Goal: Task Accomplishment & Management: Use online tool/utility

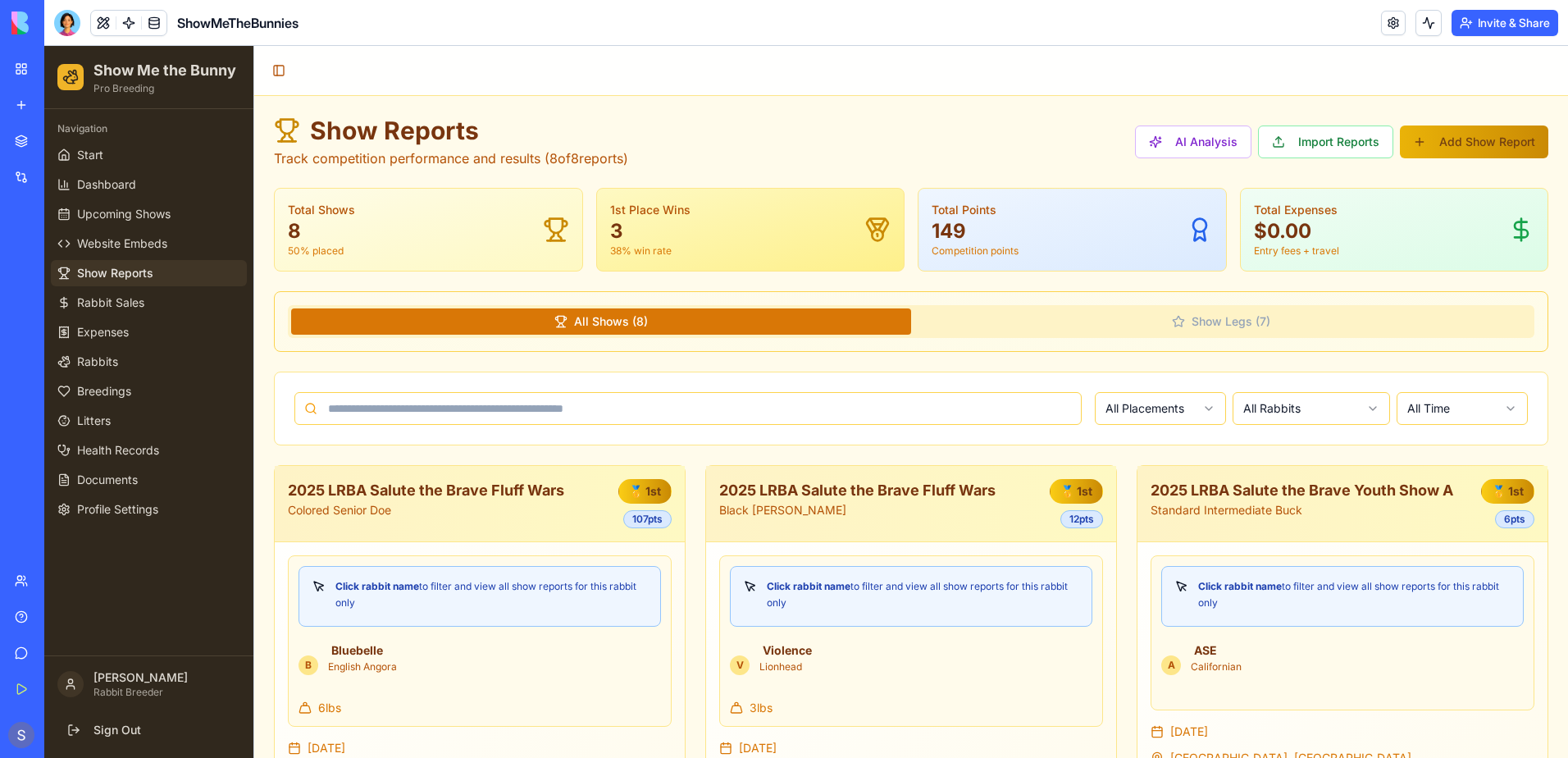
scroll to position [246, 0]
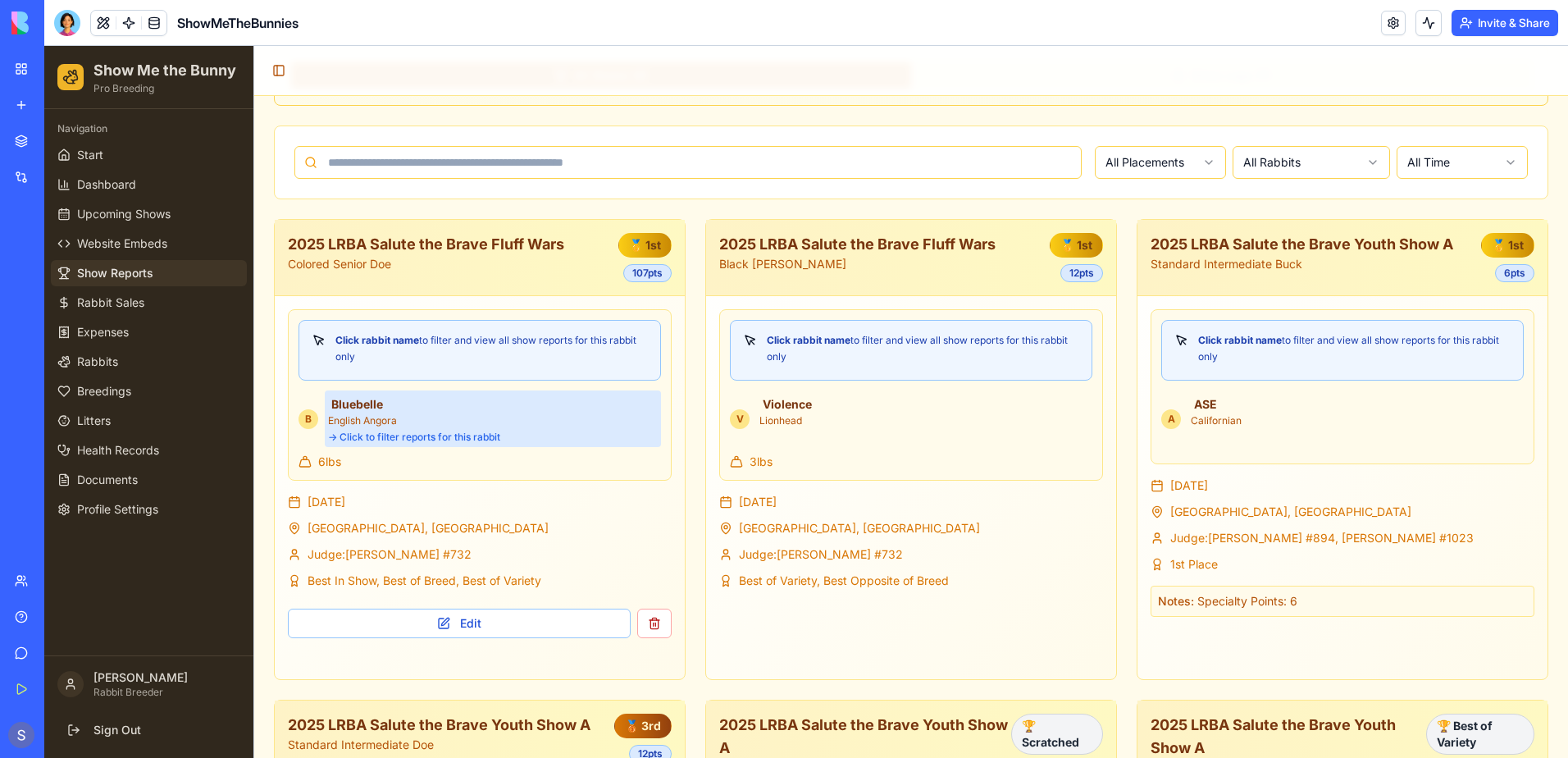
click at [382, 426] on p "English Angora" at bounding box center [492, 420] width 329 height 13
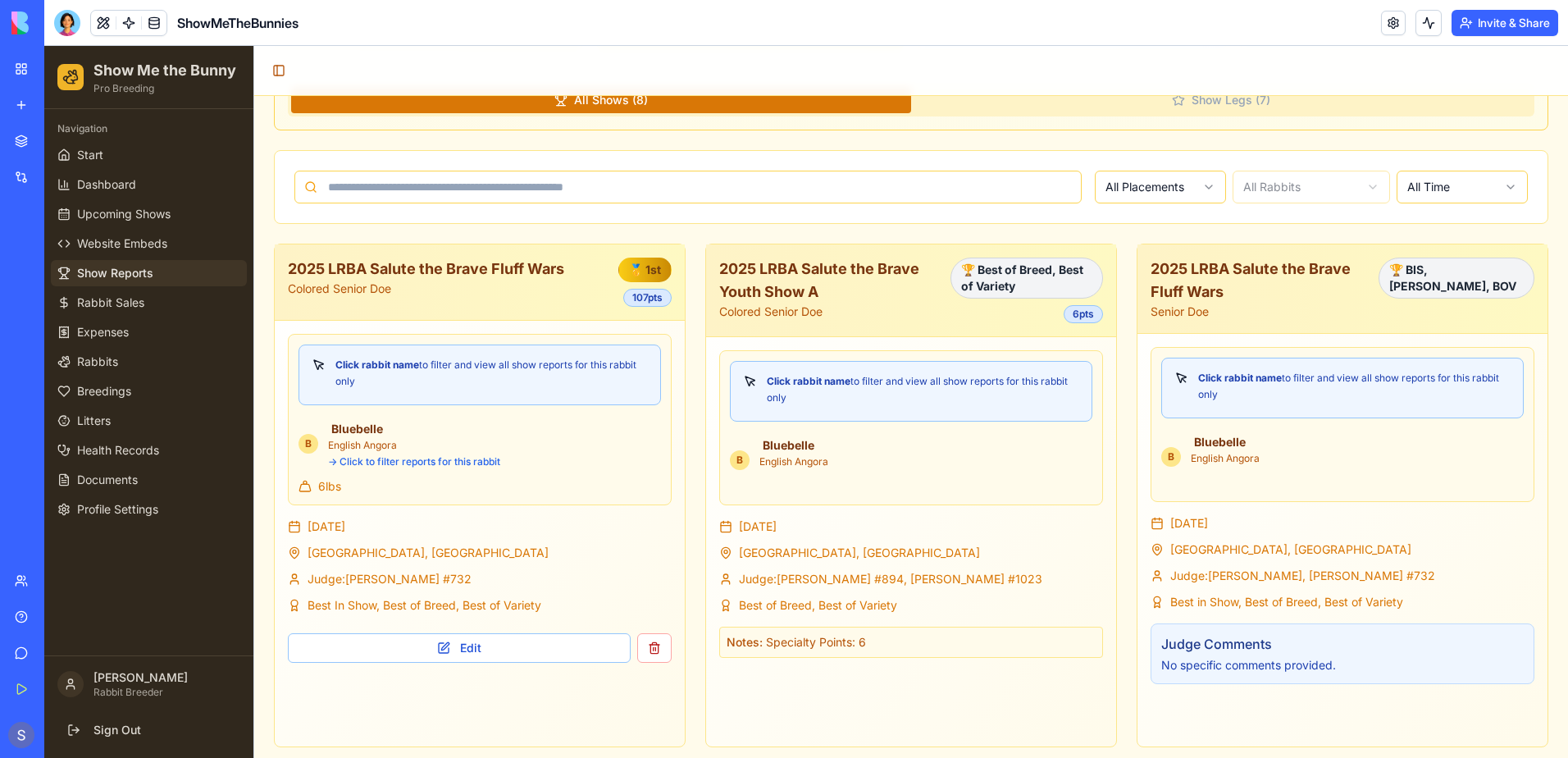
click at [304, 446] on div "B" at bounding box center [309, 443] width 20 height 20
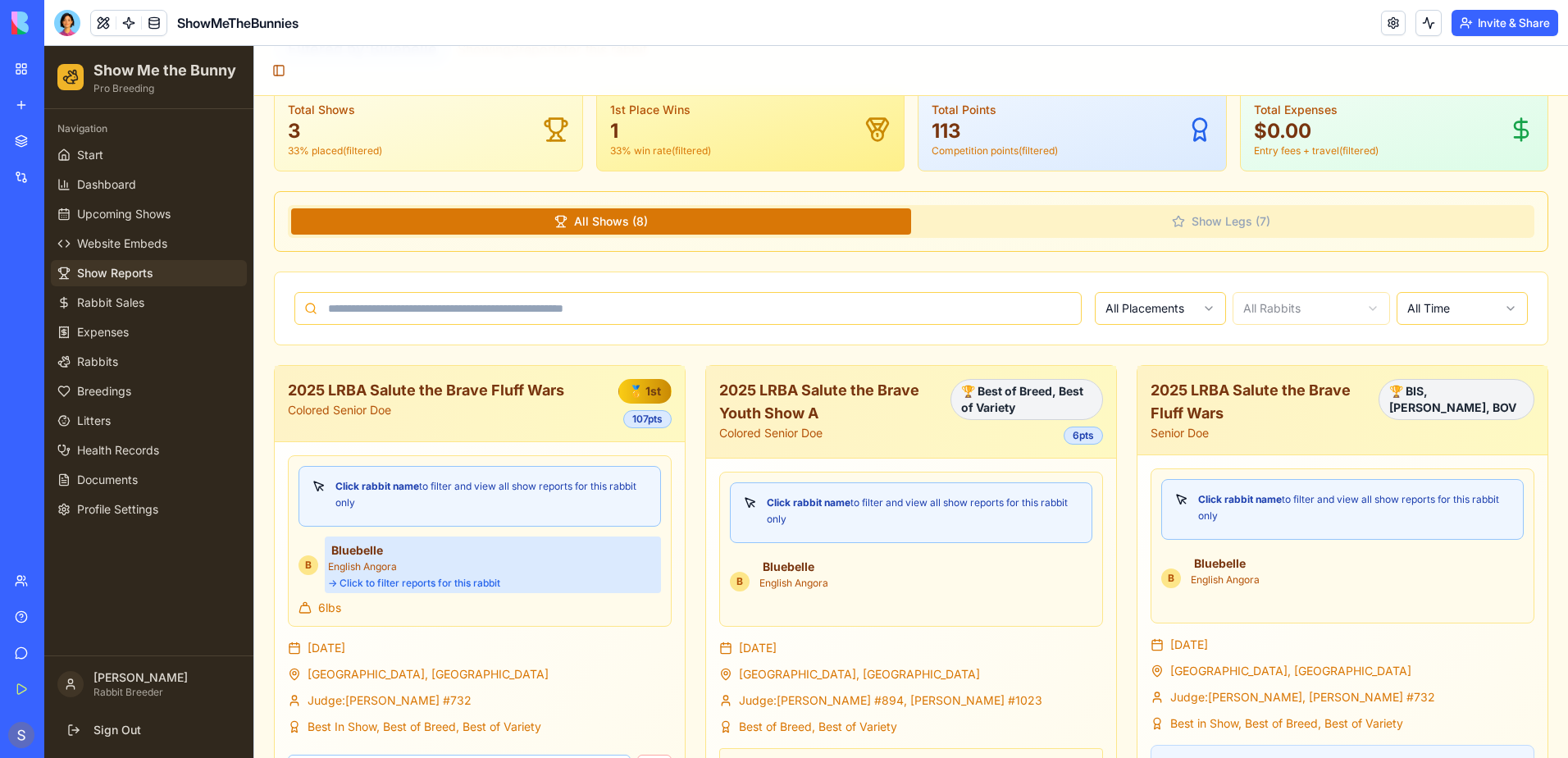
scroll to position [0, 0]
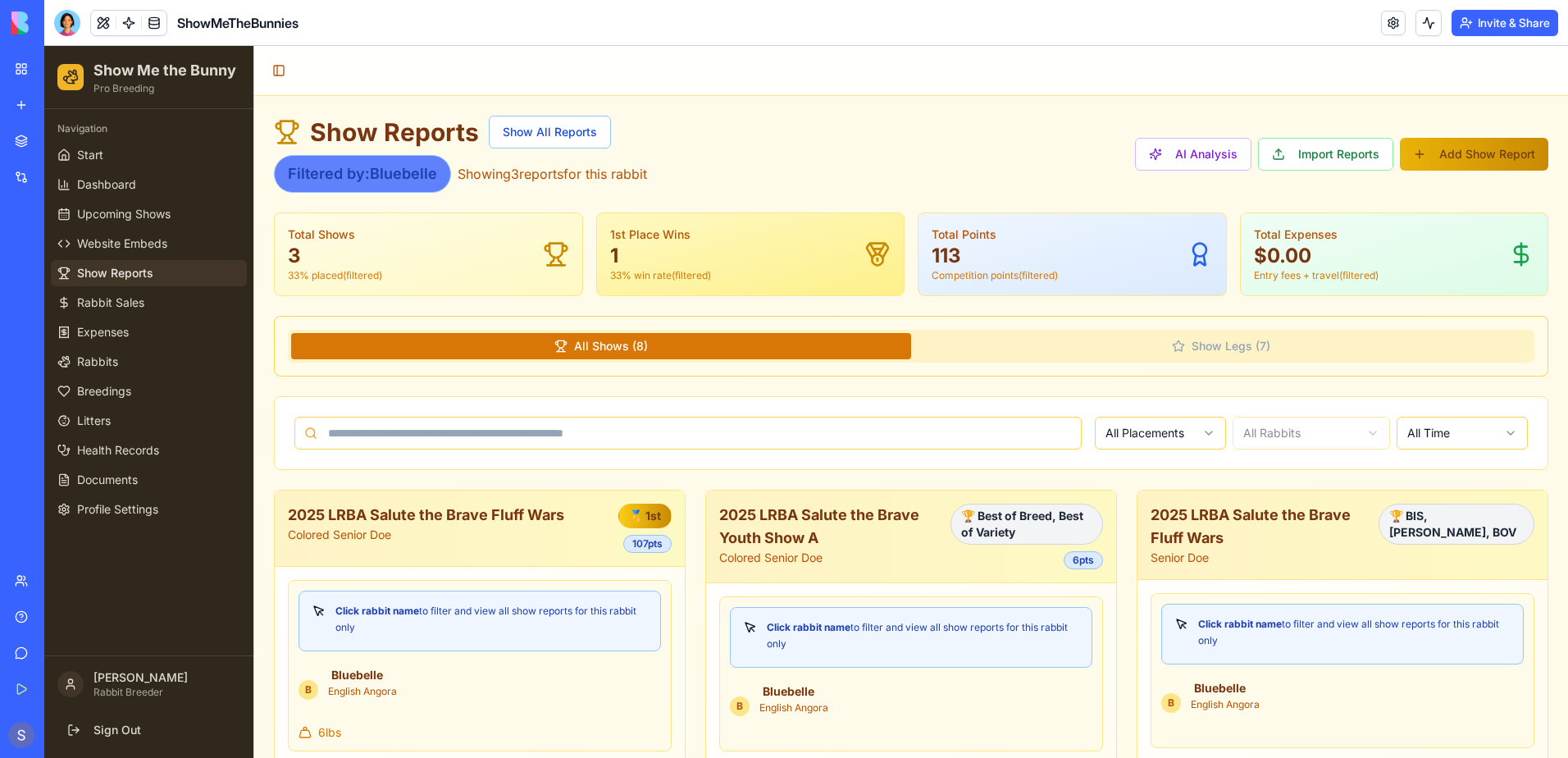
click at [399, 174] on div "Filtered by: [PERSON_NAME]" at bounding box center [361, 174] width 177 height 38
click at [558, 134] on button "Show All Reports" at bounding box center [549, 132] width 122 height 33
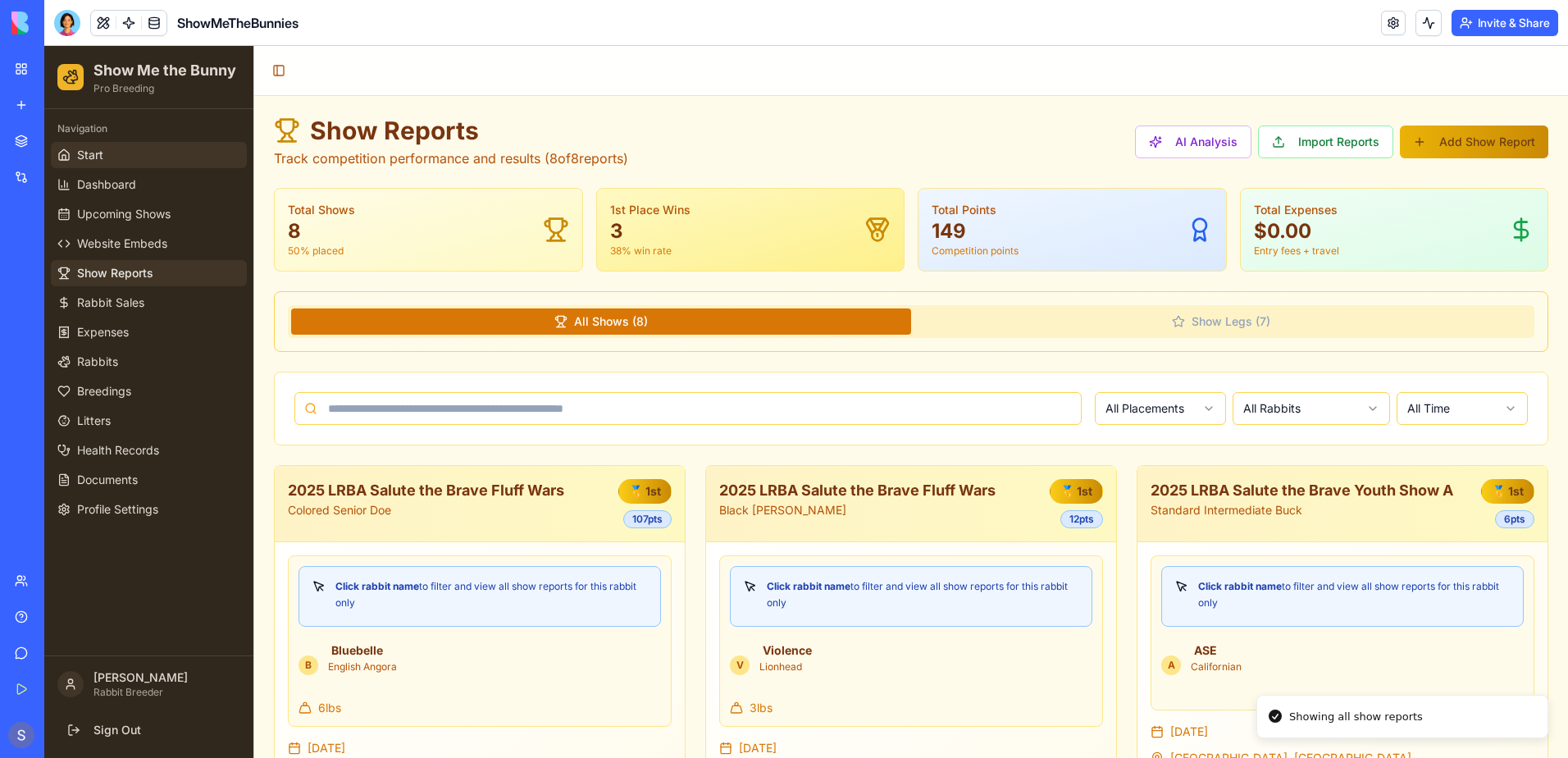
click at [155, 142] on link "Start" at bounding box center [148, 154] width 196 height 26
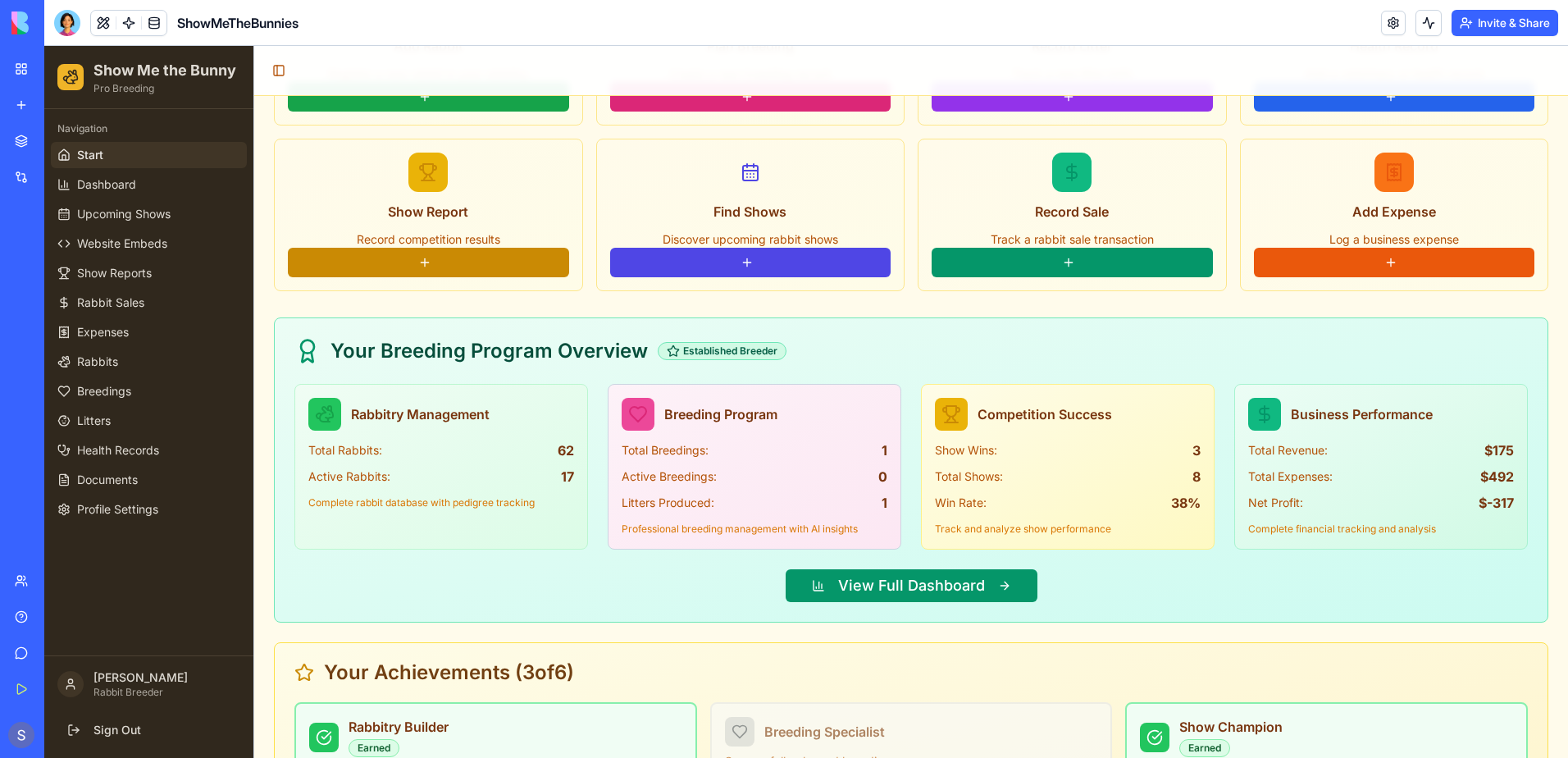
scroll to position [1658, 0]
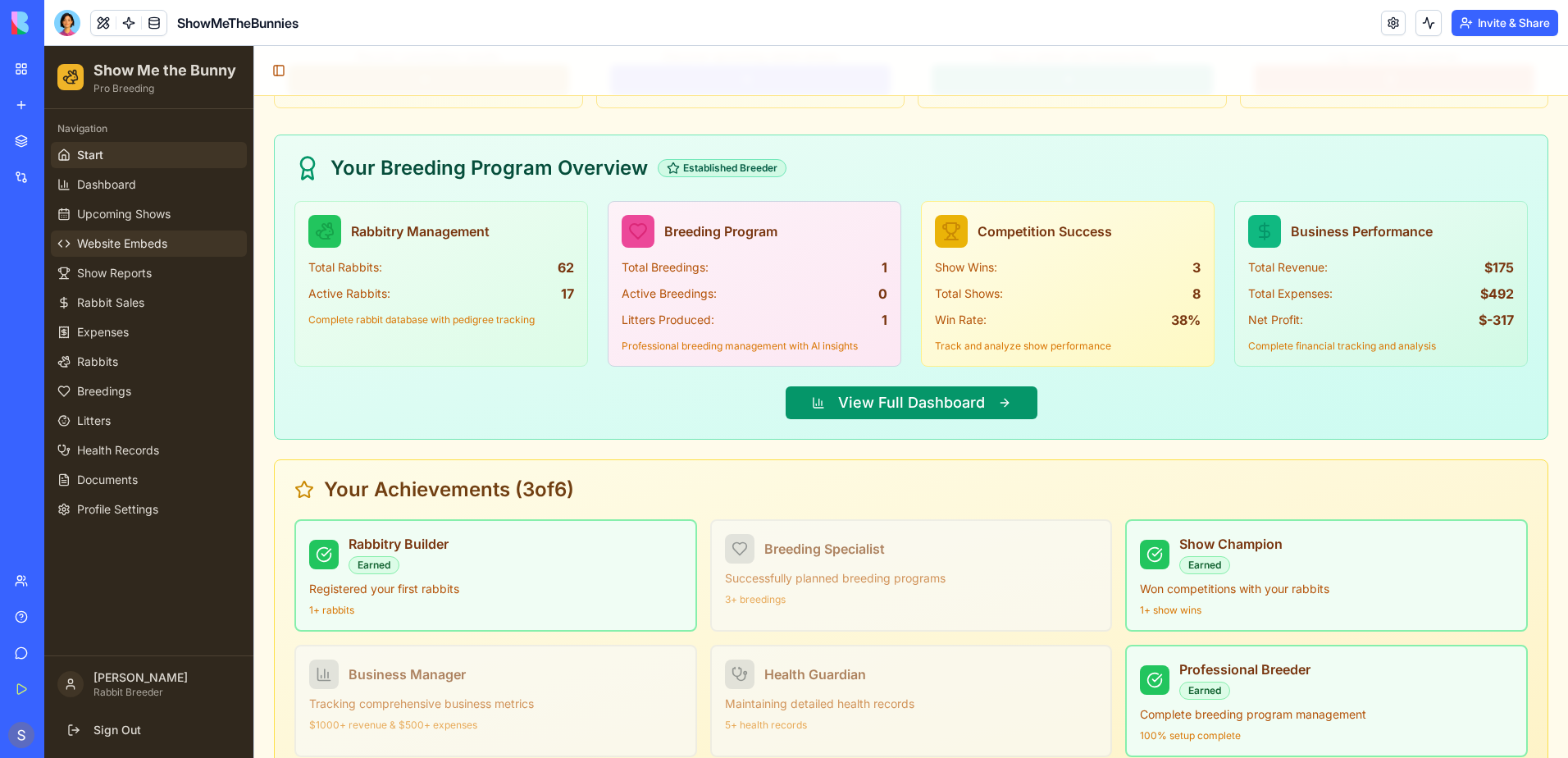
click at [163, 237] on span "Website Embeds" at bounding box center [122, 243] width 90 height 17
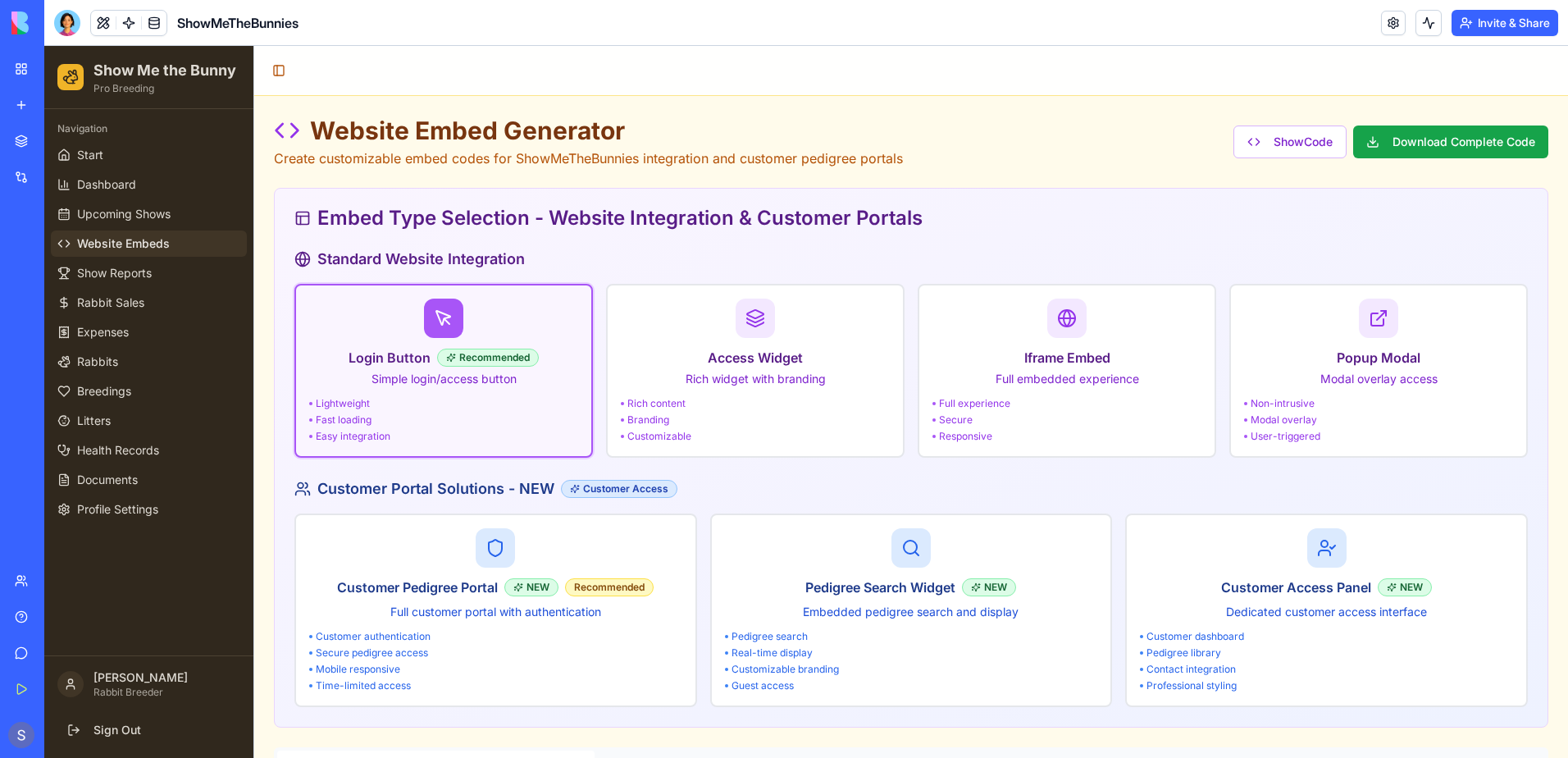
click at [478, 398] on div "Lightweight" at bounding box center [443, 402] width 269 height 13
click at [1280, 151] on button "Show Code" at bounding box center [1290, 142] width 113 height 33
type input "*******"
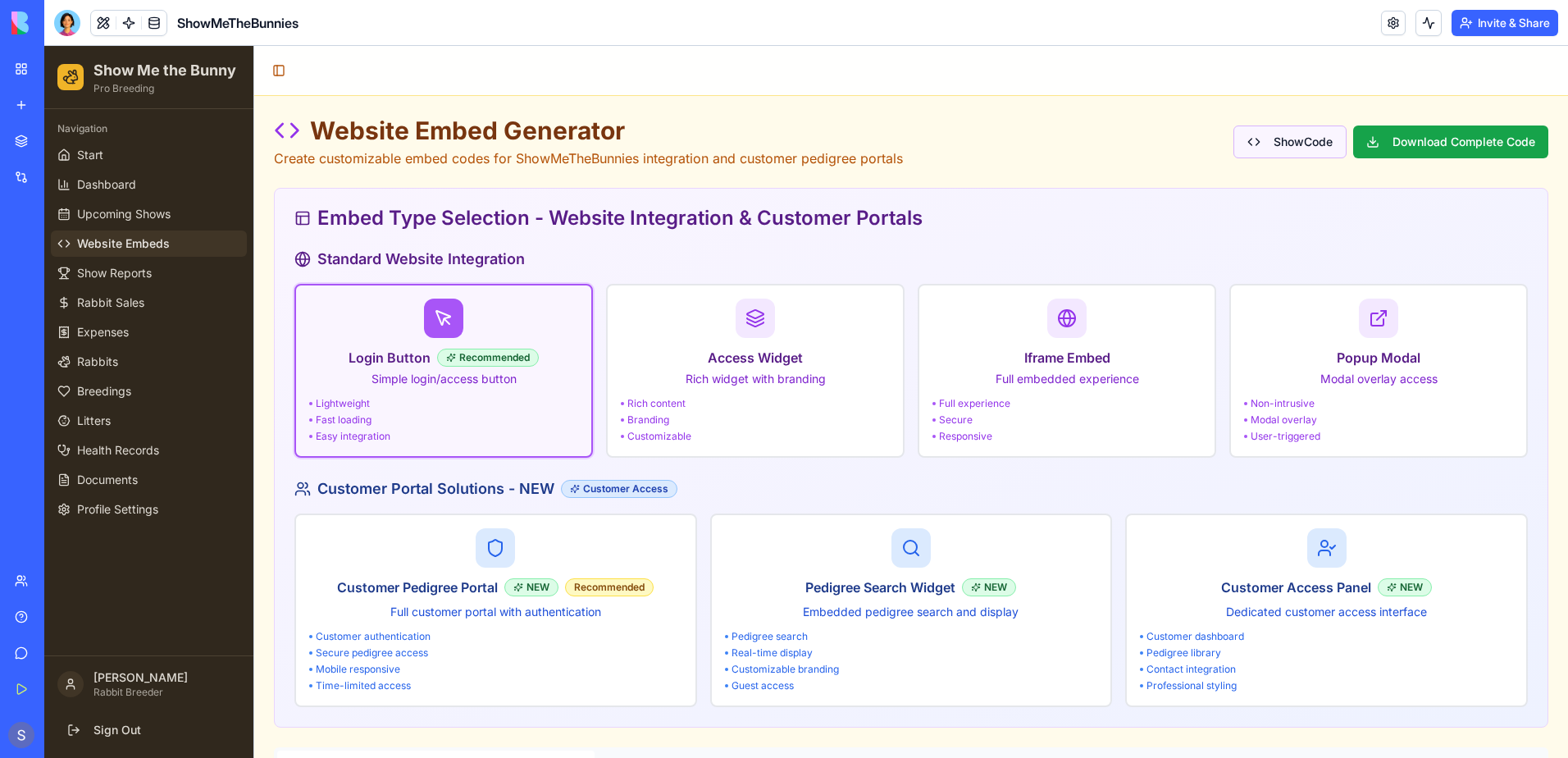
type input "*******"
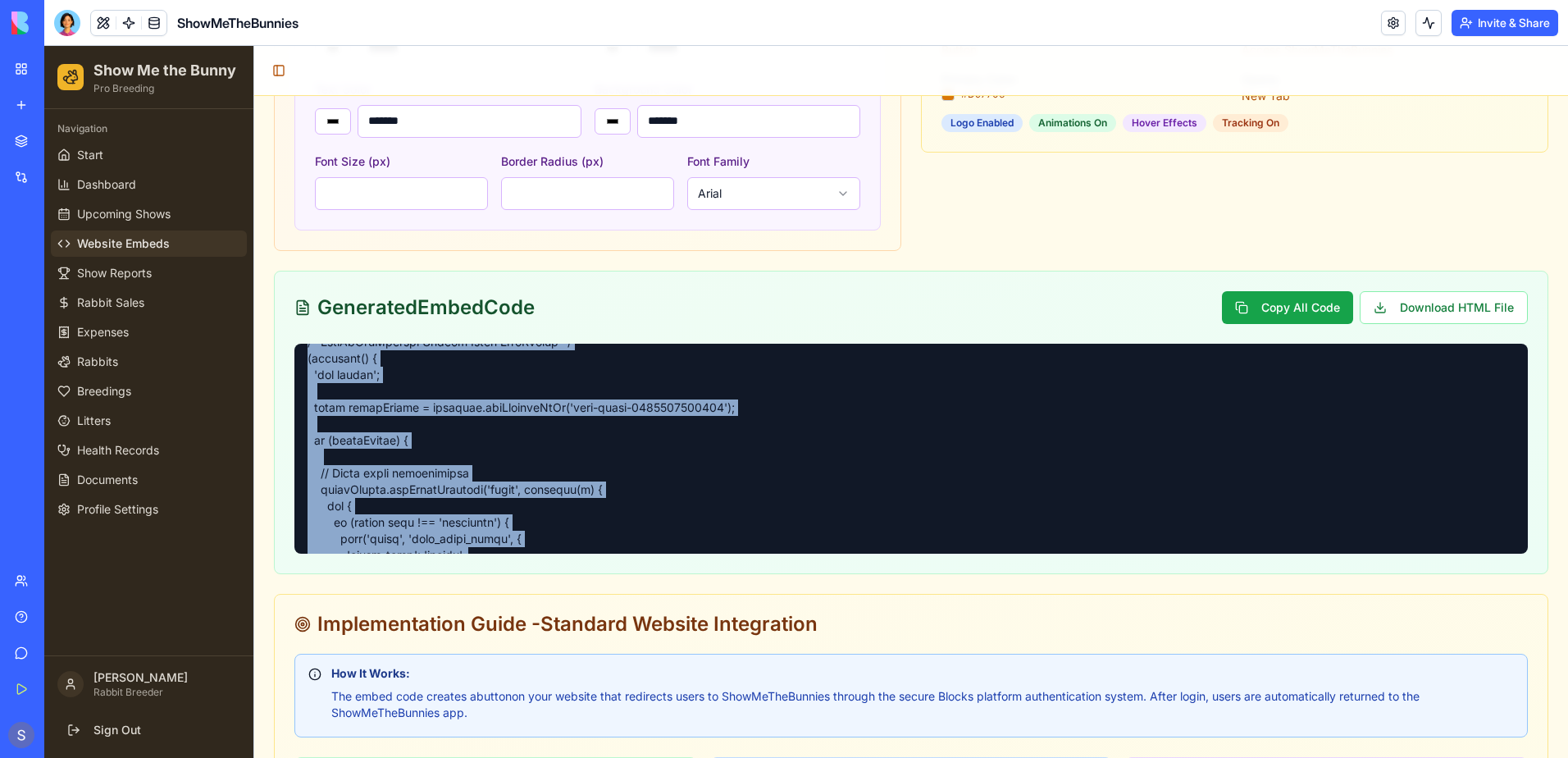
scroll to position [1850, 0]
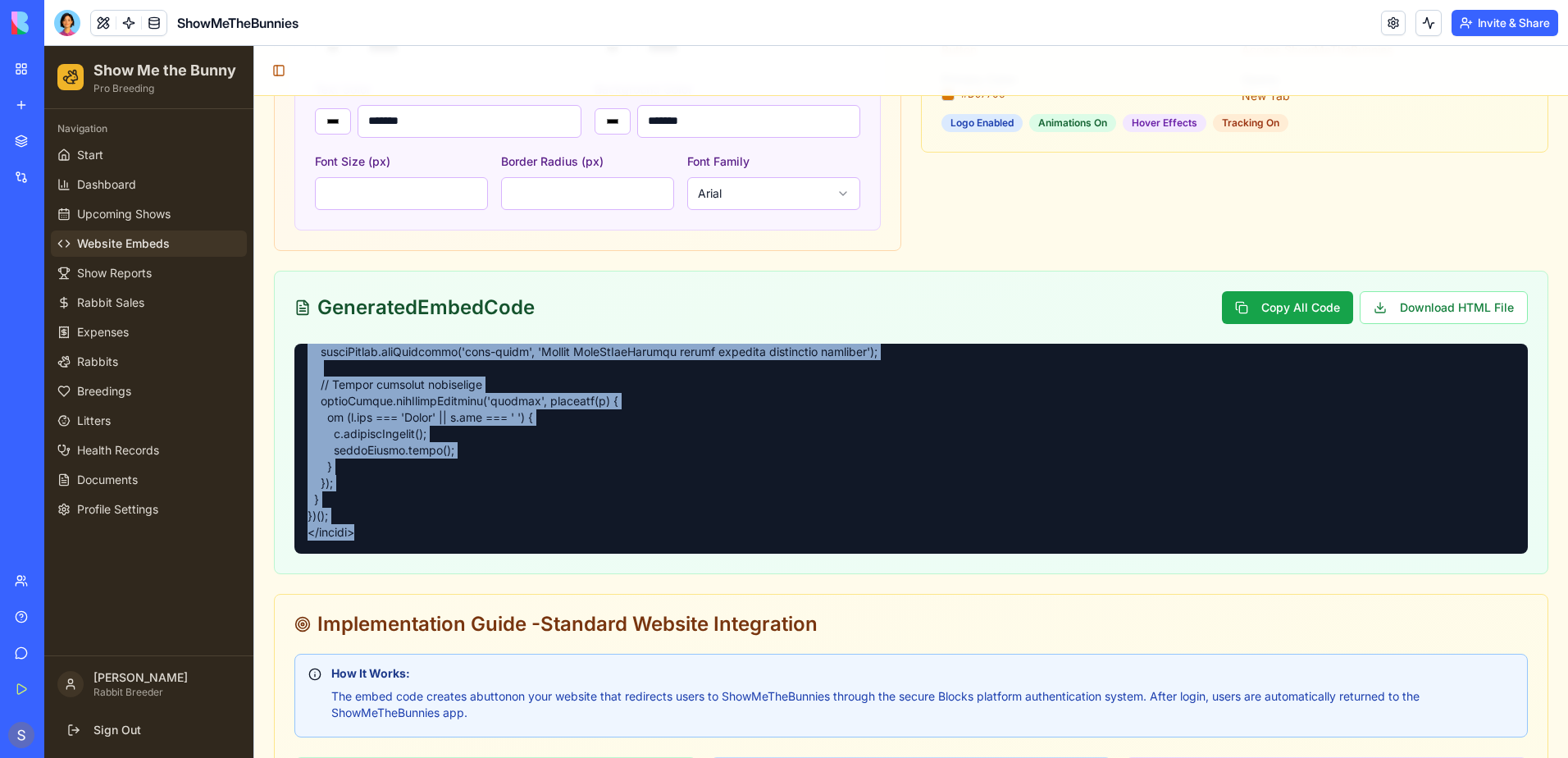
drag, startPoint x: 304, startPoint y: 359, endPoint x: 616, endPoint y: 574, distance: 378.9
click at [616, 574] on div "Website Embed Generator Create customizable embed codes for ShowMeTheBunnies in…" at bounding box center [911, 53] width 1274 height 2006
copy pre "<!-- LORE --> <!-- IpsuMdOloRsitame Conse Adipis Elits --> <d eius="tempo://86i…"
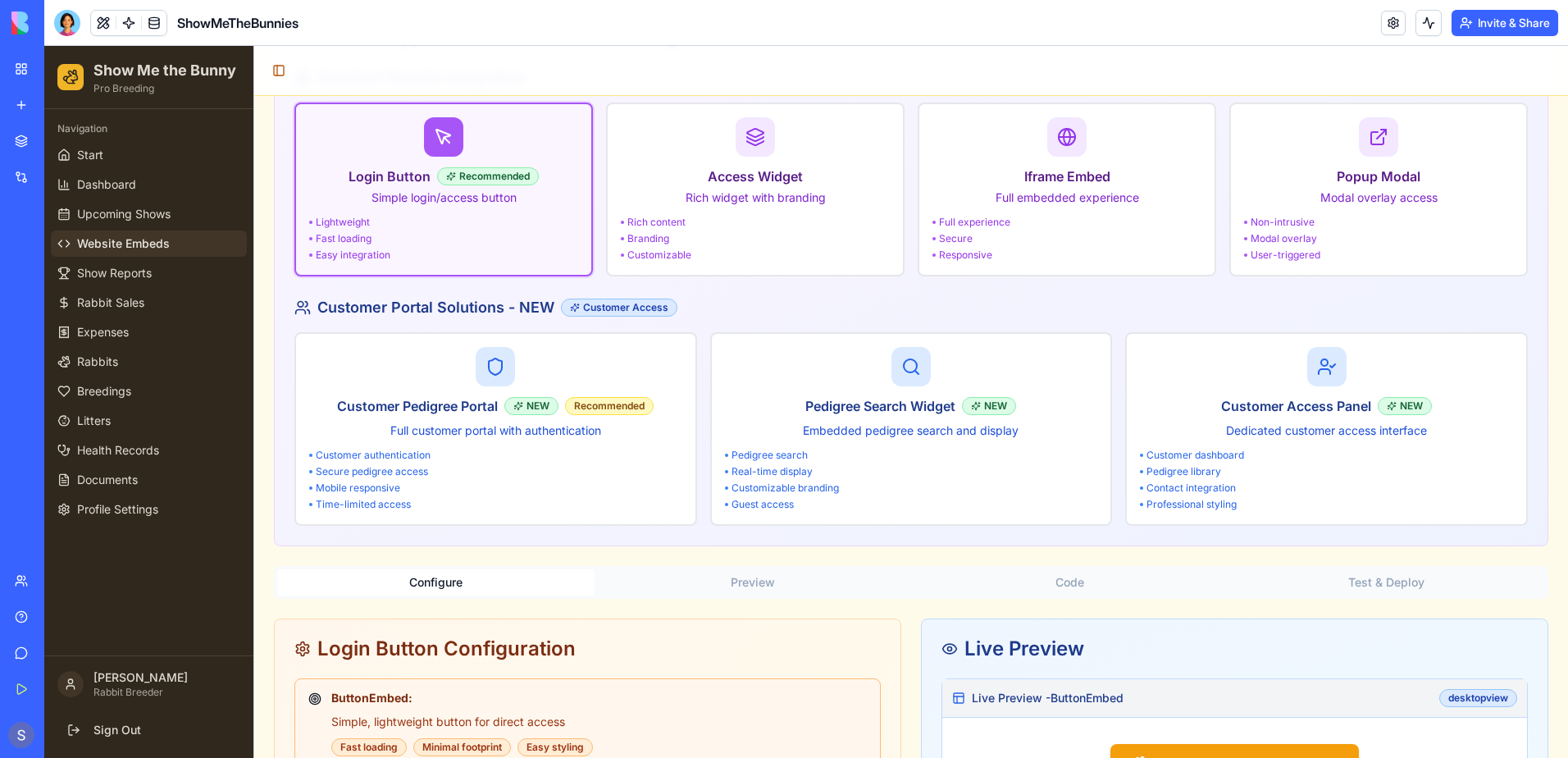
scroll to position [0, 0]
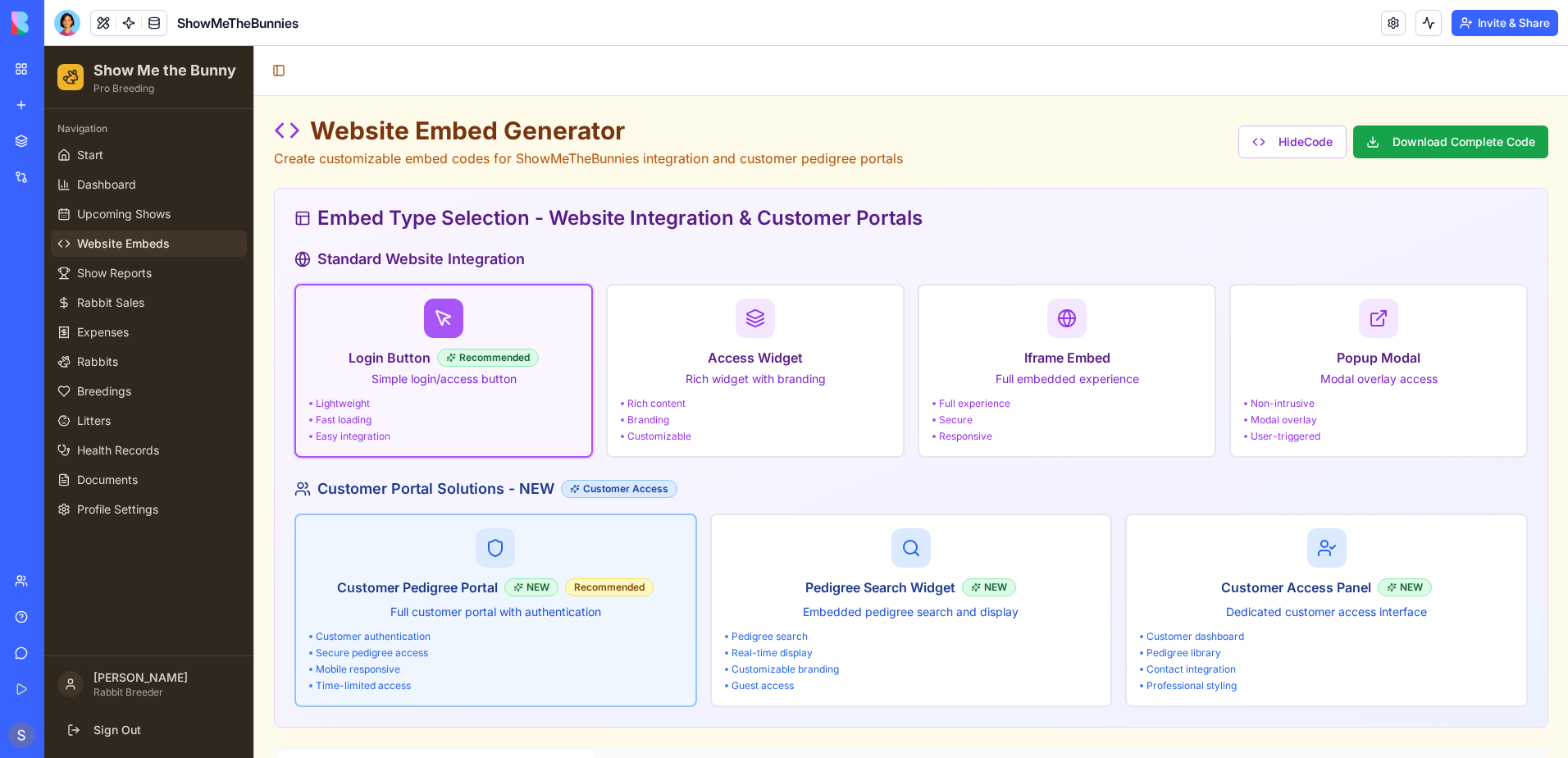
click at [442, 590] on h3 "Customer Pedigree Portal" at bounding box center [417, 587] width 161 height 20
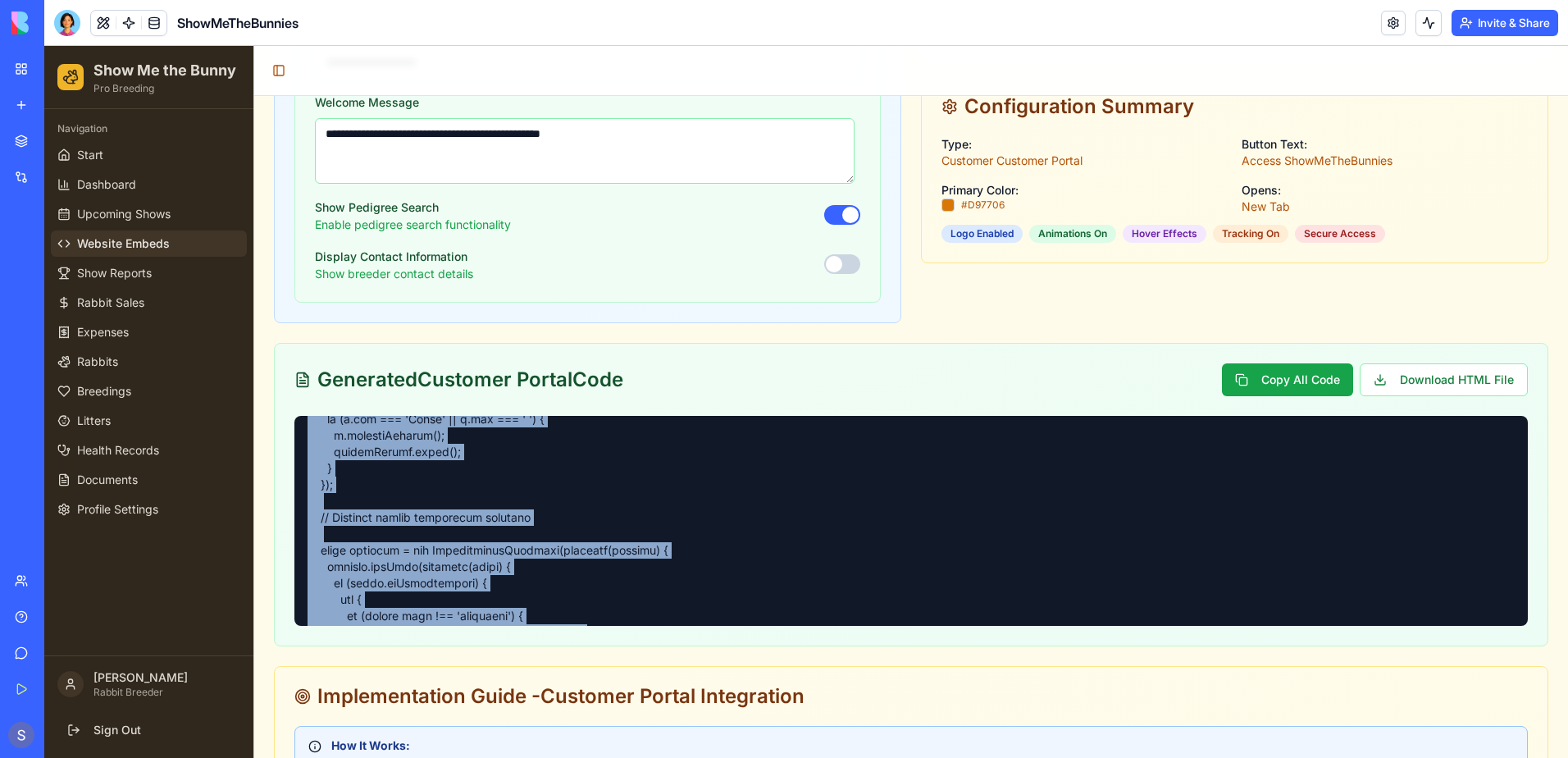
scroll to position [5999, 0]
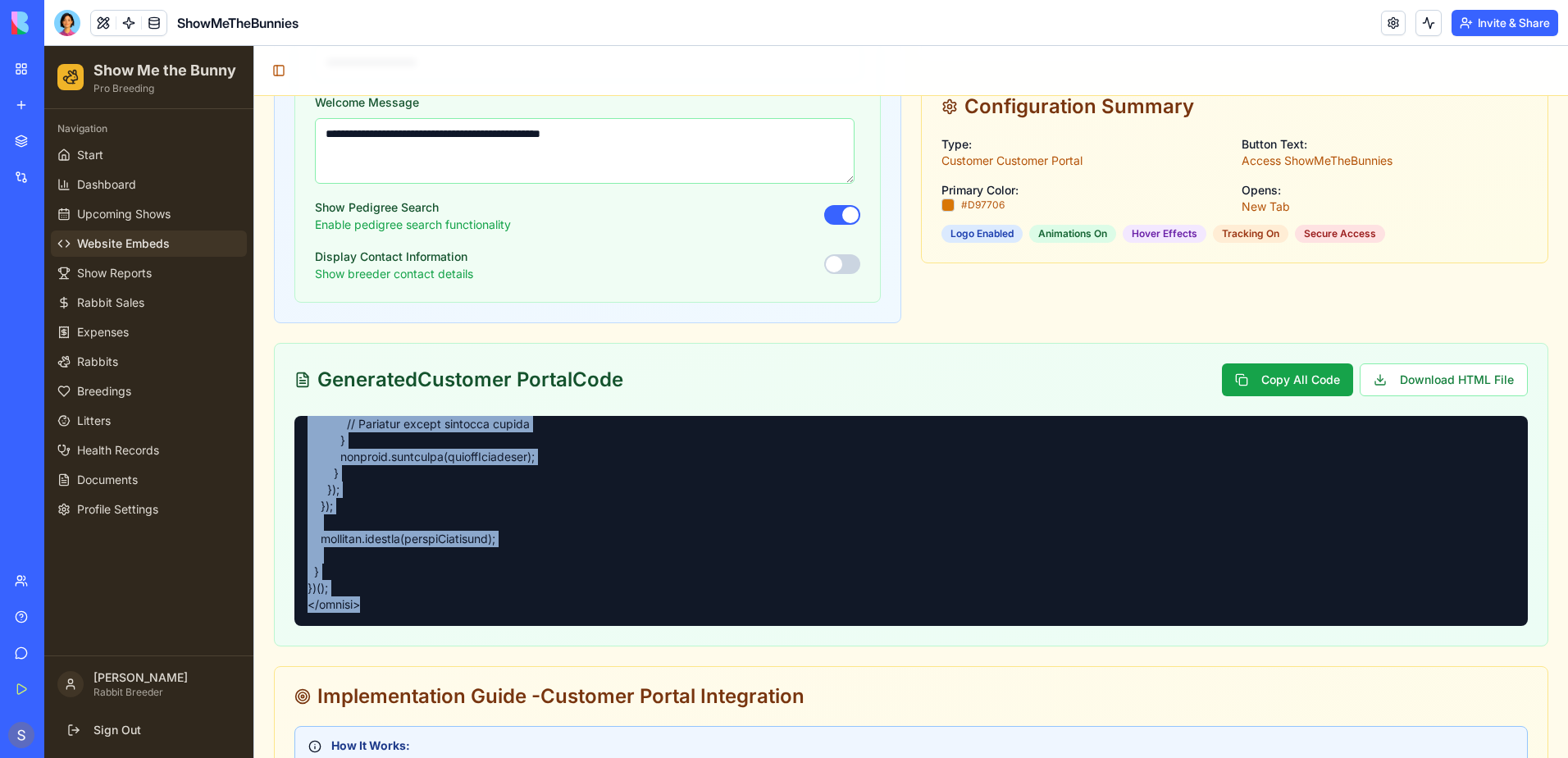
drag, startPoint x: 306, startPoint y: 425, endPoint x: 523, endPoint y: 671, distance: 328.0
click at [523, 671] on div "Website Embed Generator Create customizable embed codes for ShowMeTheBunnies in…" at bounding box center [911, 82] width 1274 height 2131
copy pre "mtb-welcome-message { background: #F59E0B20; border: 1px solid #F59E0B40; borde…"
click at [169, 158] on link "Start" at bounding box center [148, 154] width 196 height 26
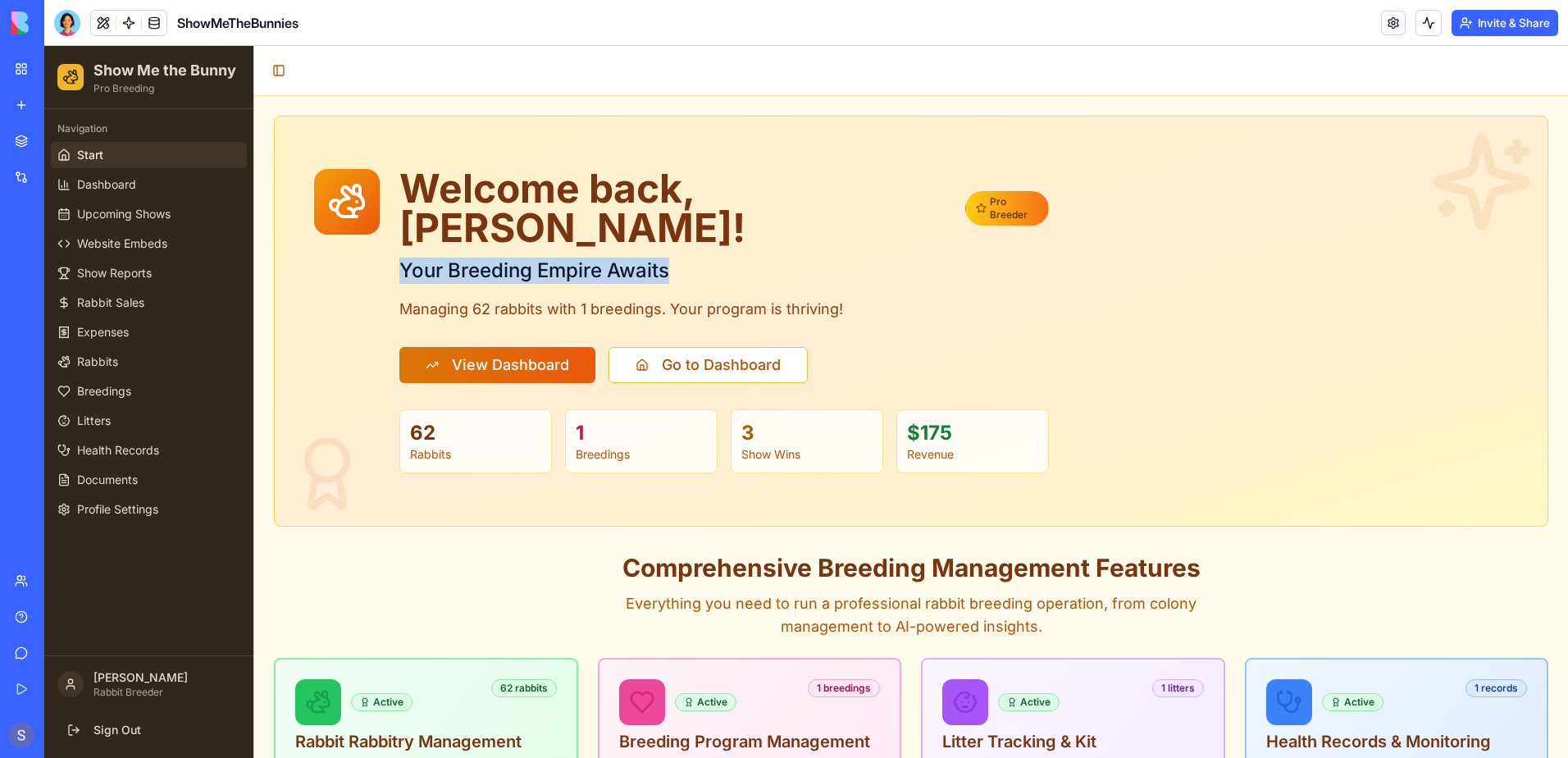
drag, startPoint x: 401, startPoint y: 232, endPoint x: 671, endPoint y: 235, distance: 270.0
click at [671, 258] on h2 "Your Breeding Empire Awaits" at bounding box center [724, 271] width 650 height 26
copy h2 "Your Breeding Empire Awaits"
click at [160, 176] on link "Dashboard" at bounding box center [148, 184] width 196 height 26
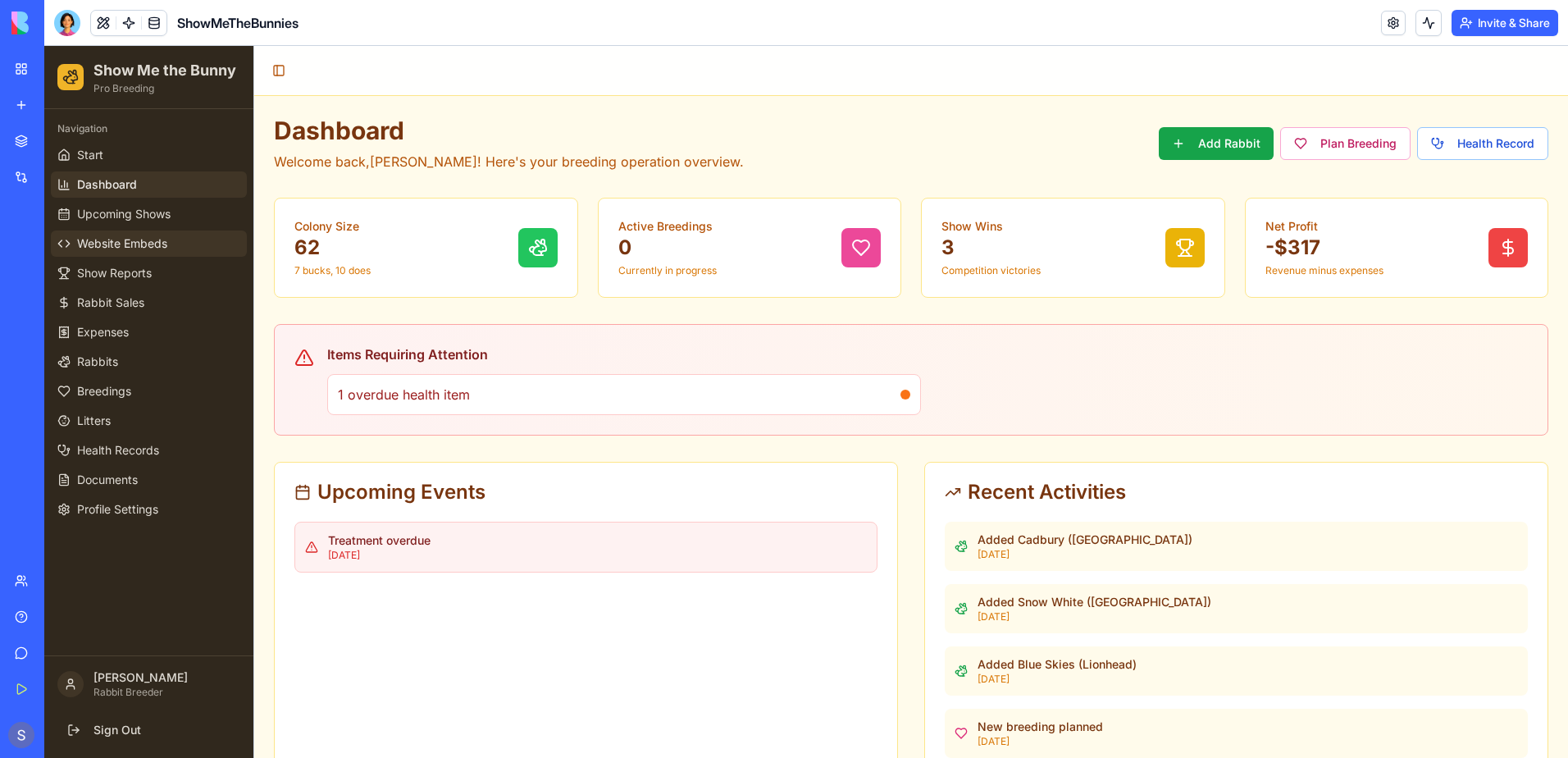
click at [135, 244] on span "Website Embeds" at bounding box center [122, 243] width 90 height 17
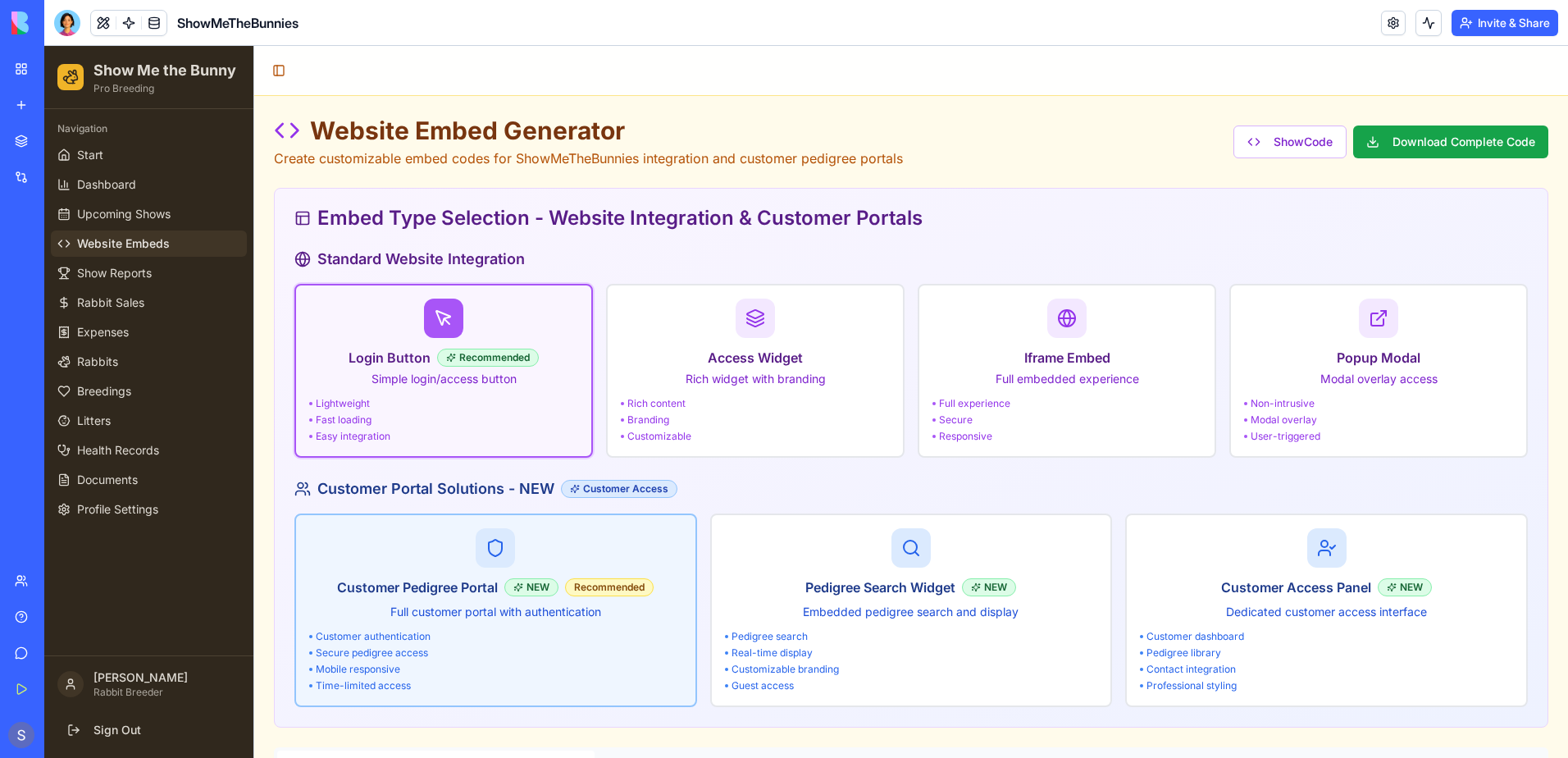
click at [490, 645] on div "Customer authentication Secure pedigree access Mobile responsive Time-limited a…" at bounding box center [495, 661] width 373 height 63
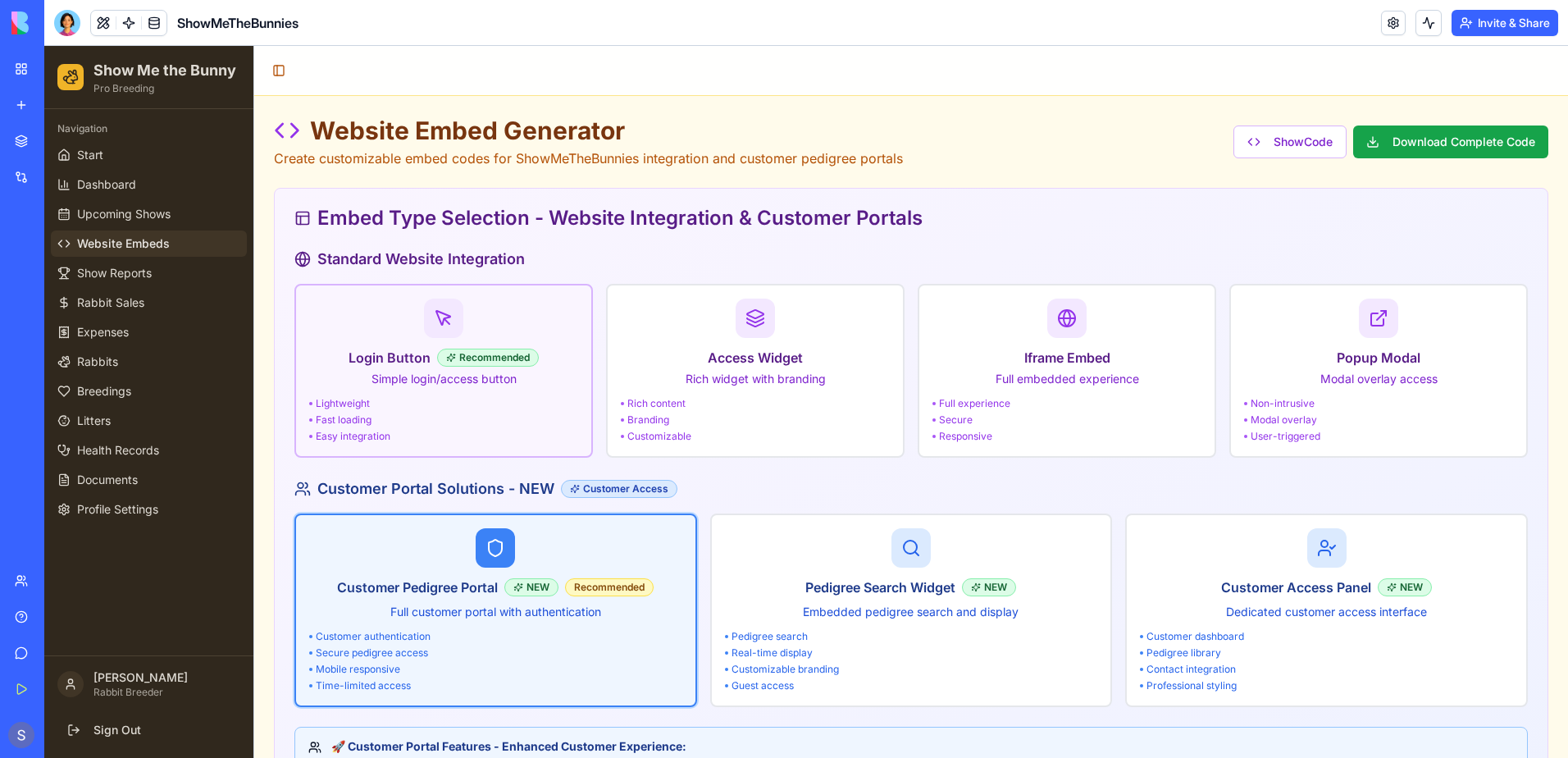
click at [445, 391] on div "Login Button Recommended Simple login/access button Lightweight Fast loading Ea…" at bounding box center [443, 371] width 269 height 145
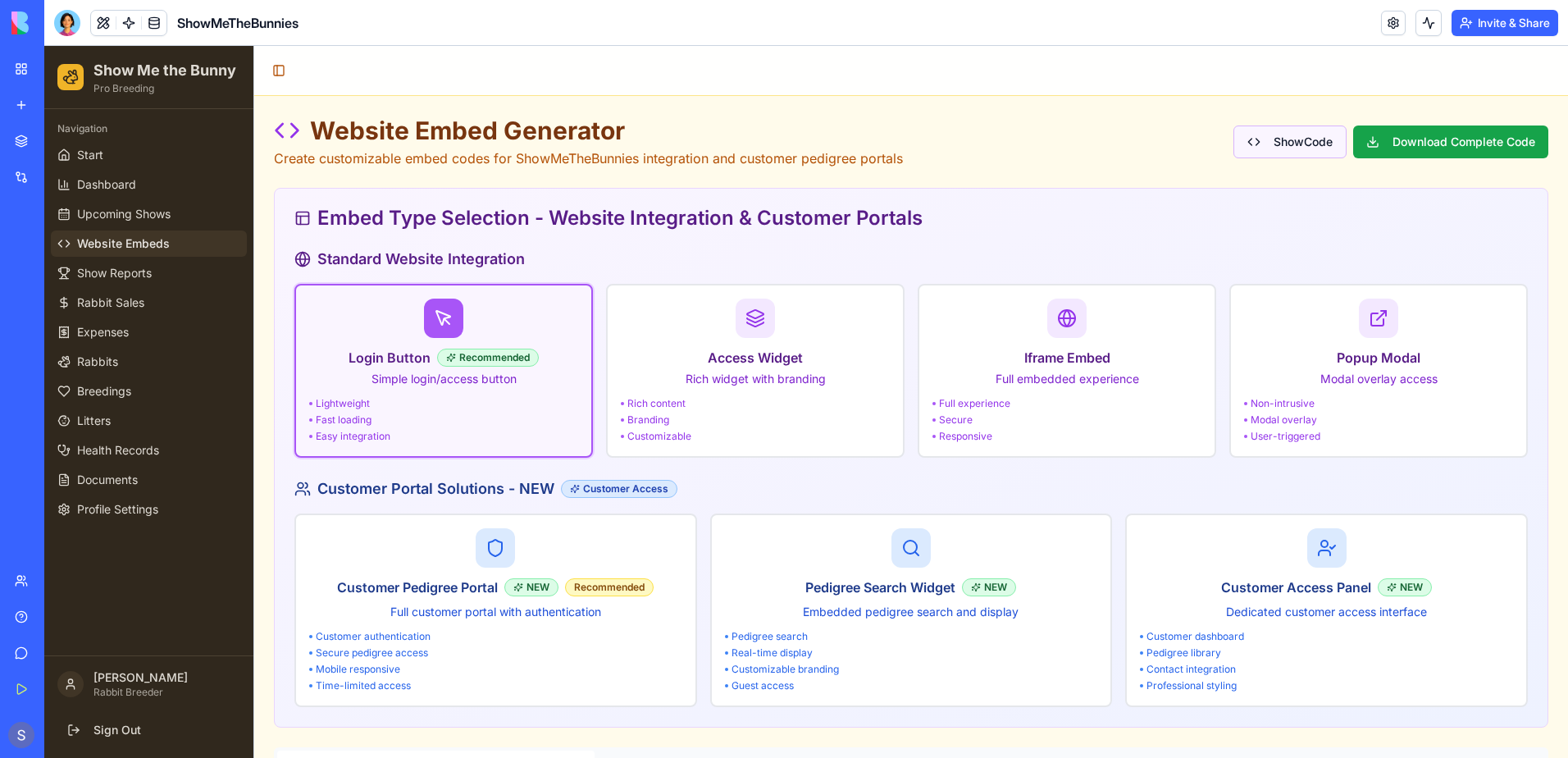
click at [1304, 143] on button "Show Code" at bounding box center [1290, 142] width 113 height 33
type input "*******"
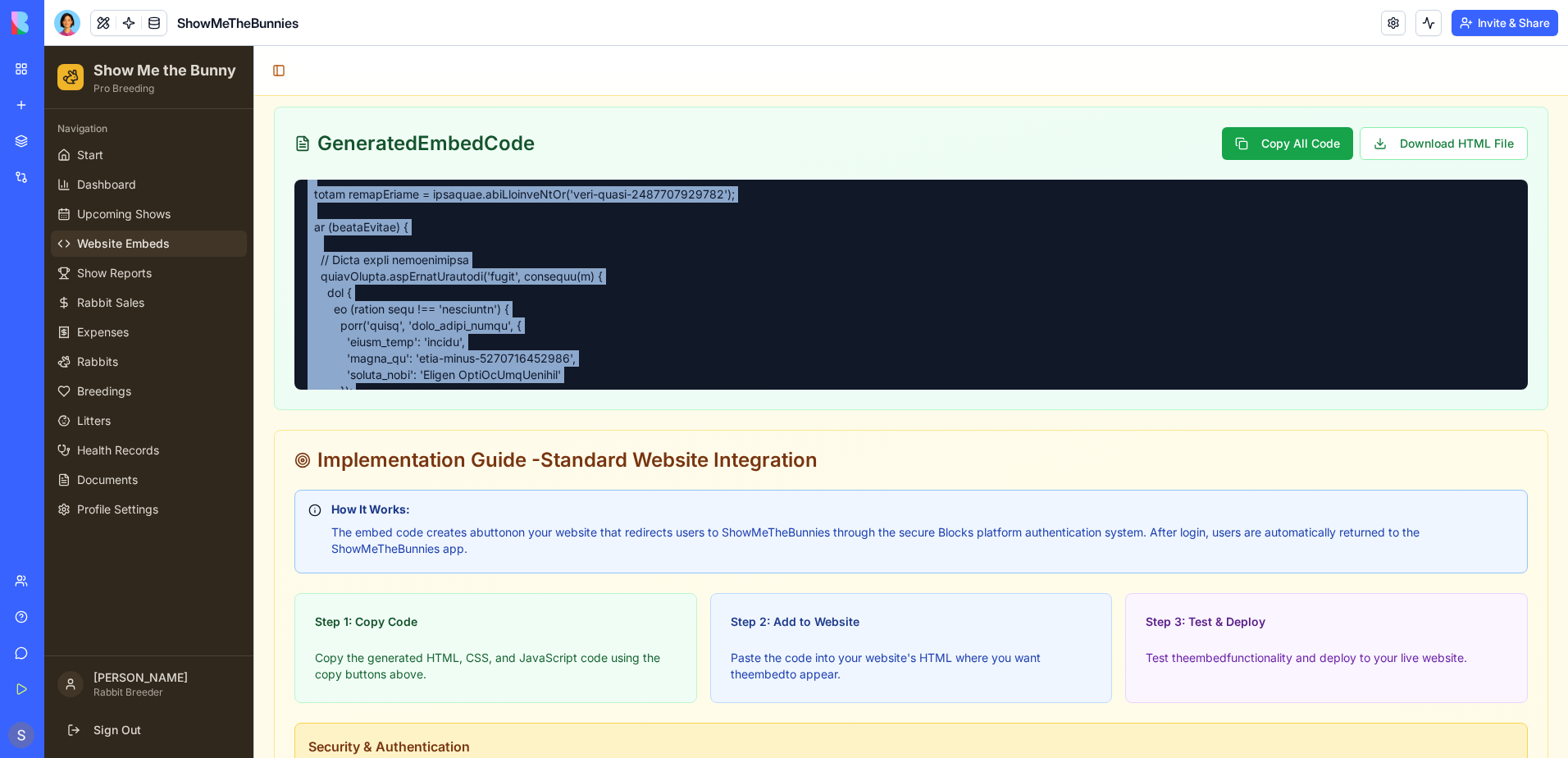
scroll to position [1850, 0]
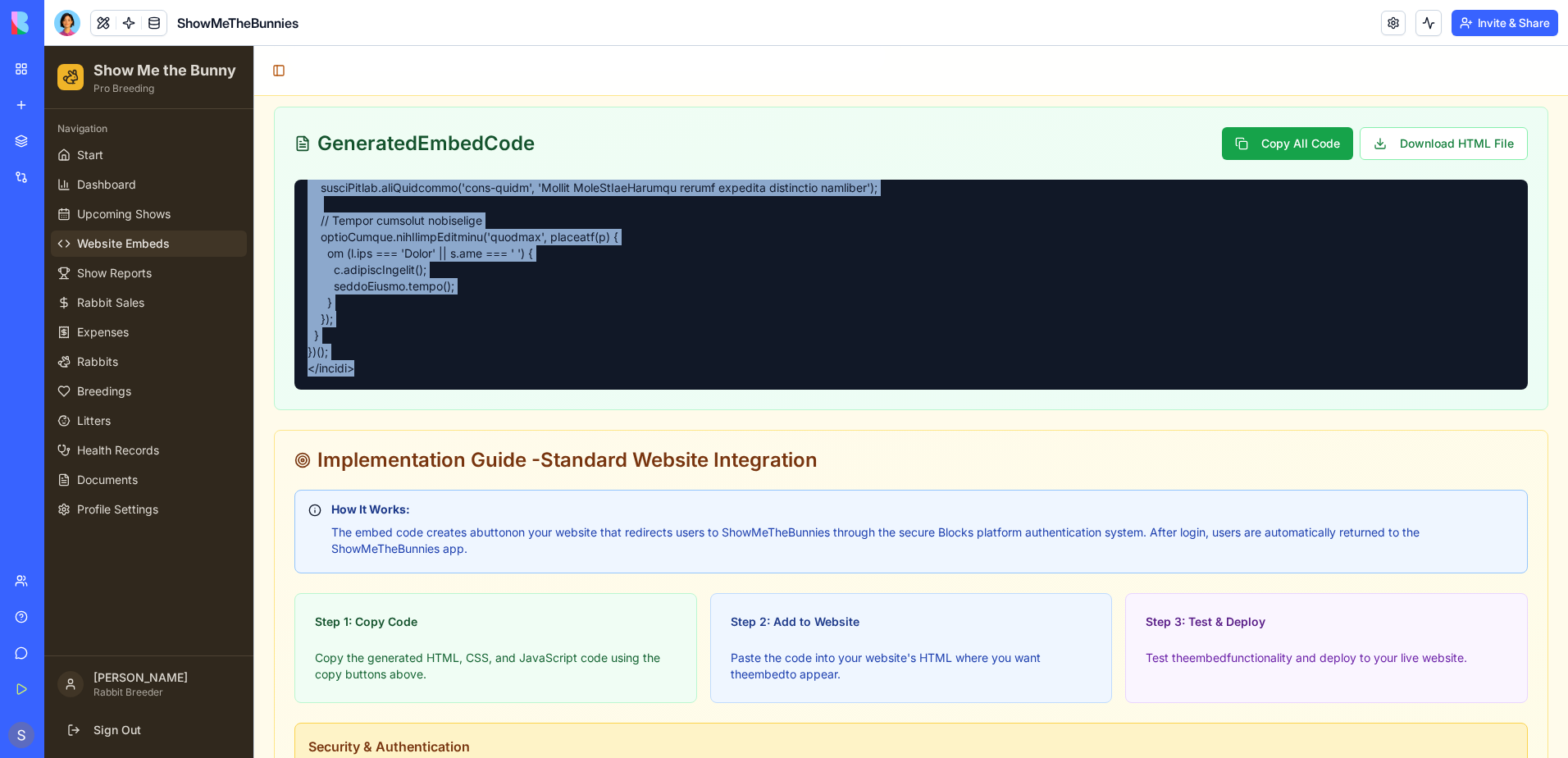
drag, startPoint x: 302, startPoint y: 194, endPoint x: 753, endPoint y: 421, distance: 504.9
copy pre "<!-- LORE --> <!-- IpsuMdOloRsitame Conse Adipis Elits --> <d eius="tempo://14i…"
